Goal: Communication & Community: Share content

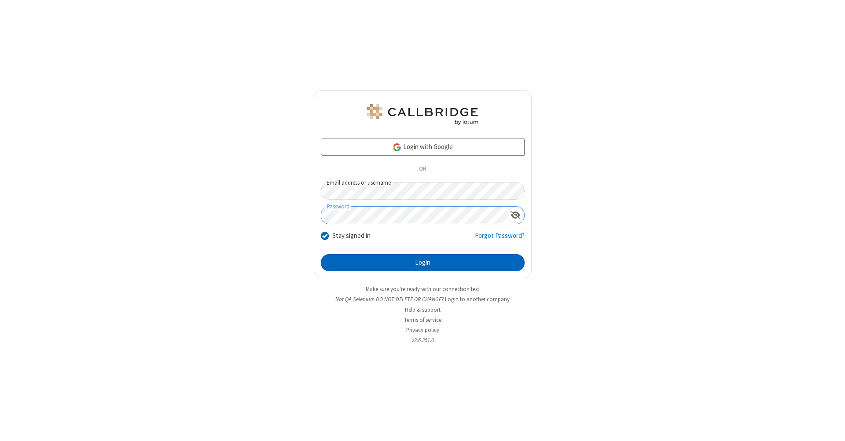
click at [422, 263] on button "Login" at bounding box center [423, 263] width 204 height 18
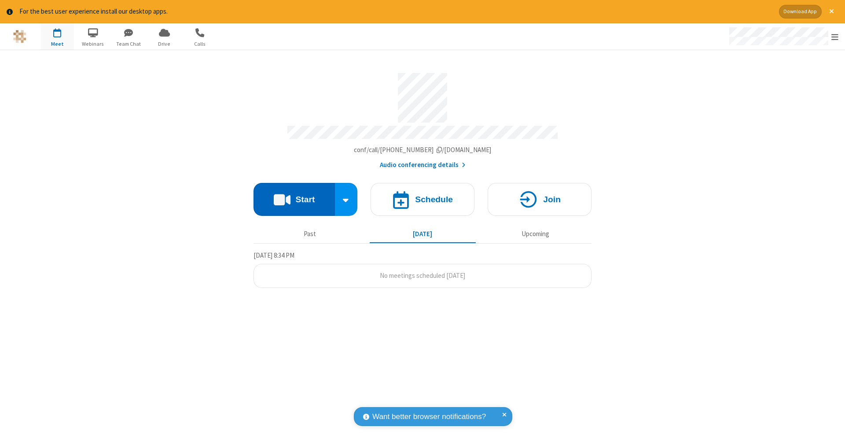
click at [294, 195] on button "Start" at bounding box center [293, 199] width 81 height 33
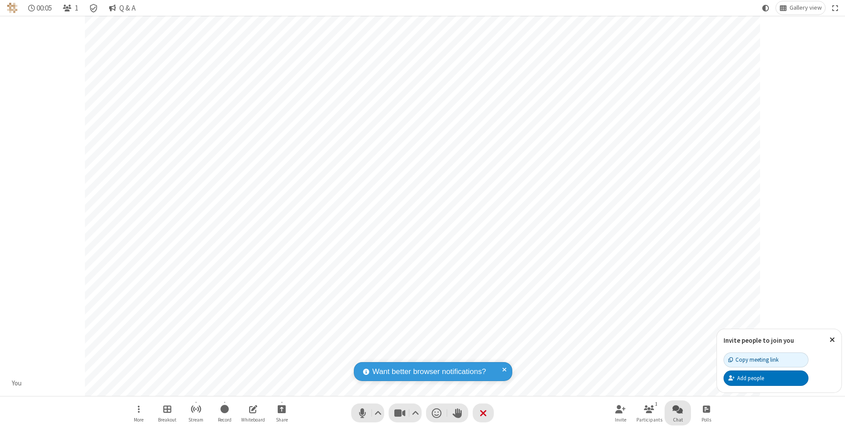
click at [677, 409] on span "Open chat" at bounding box center [677, 408] width 11 height 11
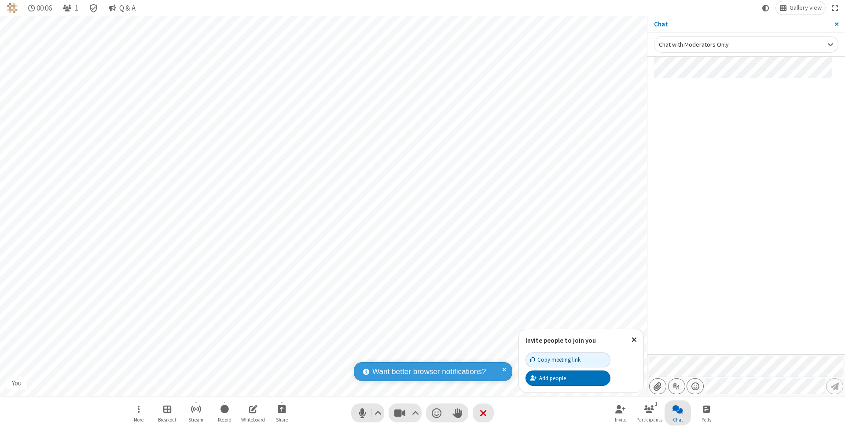
type input "C:\fakepath\doc_test.docx"
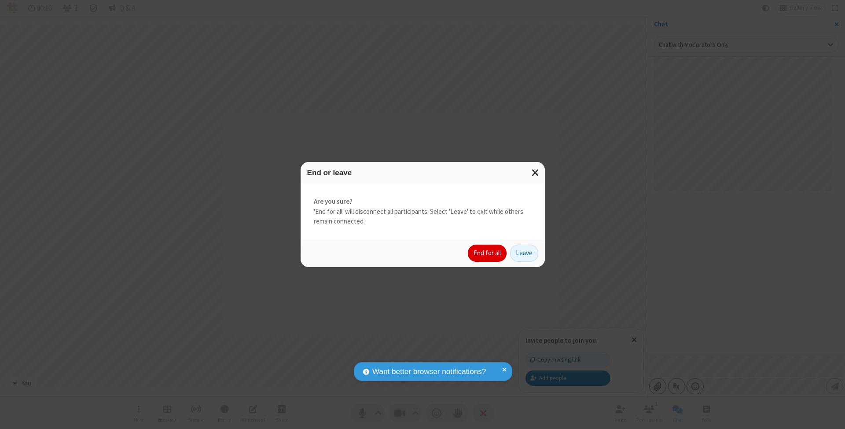
click at [487, 252] on button "End for all" at bounding box center [487, 254] width 39 height 18
